Goal: Find specific page/section: Find specific page/section

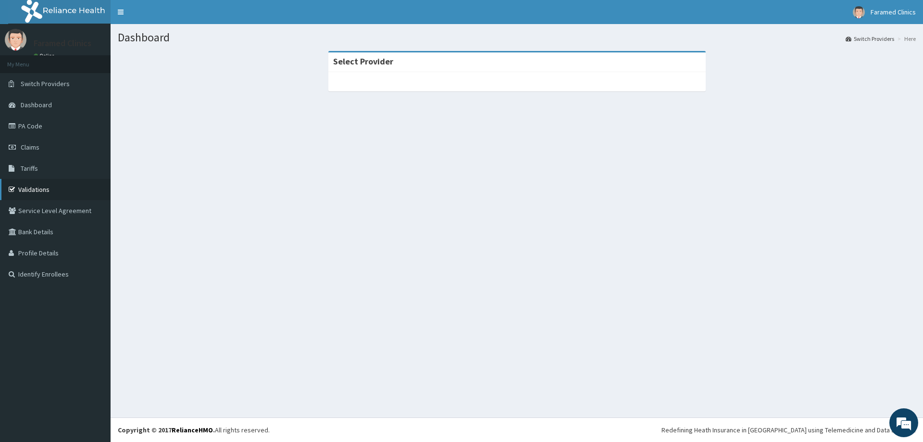
click at [37, 188] on link "Validations" at bounding box center [55, 189] width 111 height 21
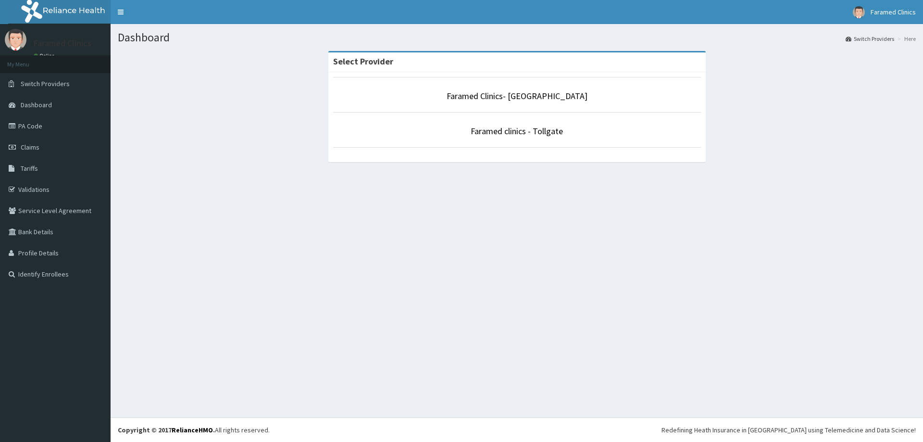
click at [451, 129] on p "Faramed clinics - Tollgate" at bounding box center [517, 131] width 368 height 13
click at [483, 128] on link "Faramed clinics - Tollgate" at bounding box center [517, 130] width 92 height 11
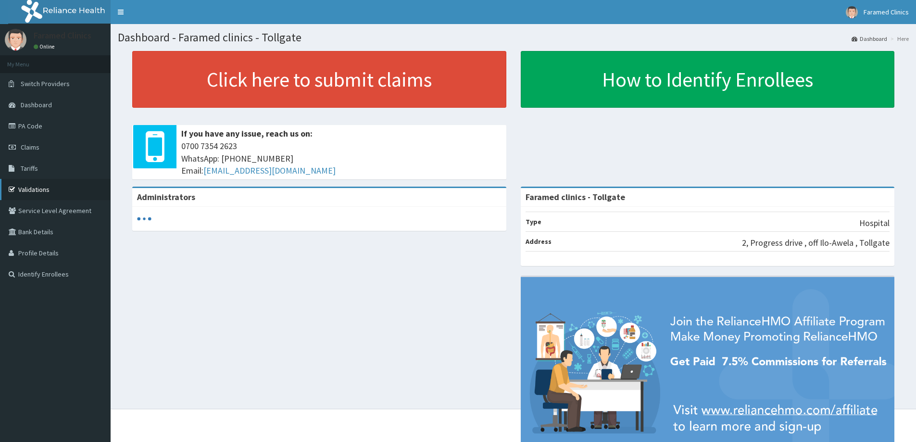
click at [43, 186] on link "Validations" at bounding box center [55, 189] width 111 height 21
